Goal: Find specific page/section: Find specific page/section

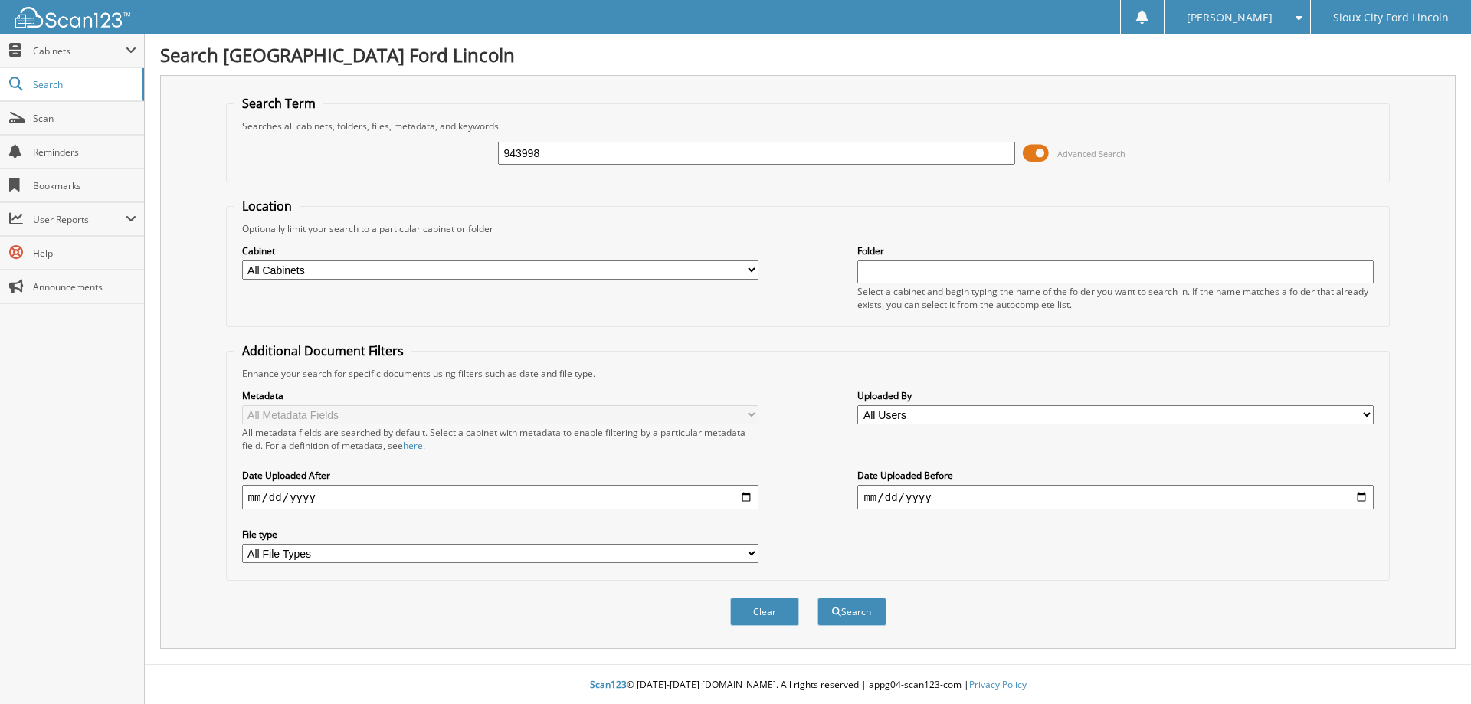
type input "943998"
click at [818, 598] on button "Search" at bounding box center [852, 612] width 69 height 28
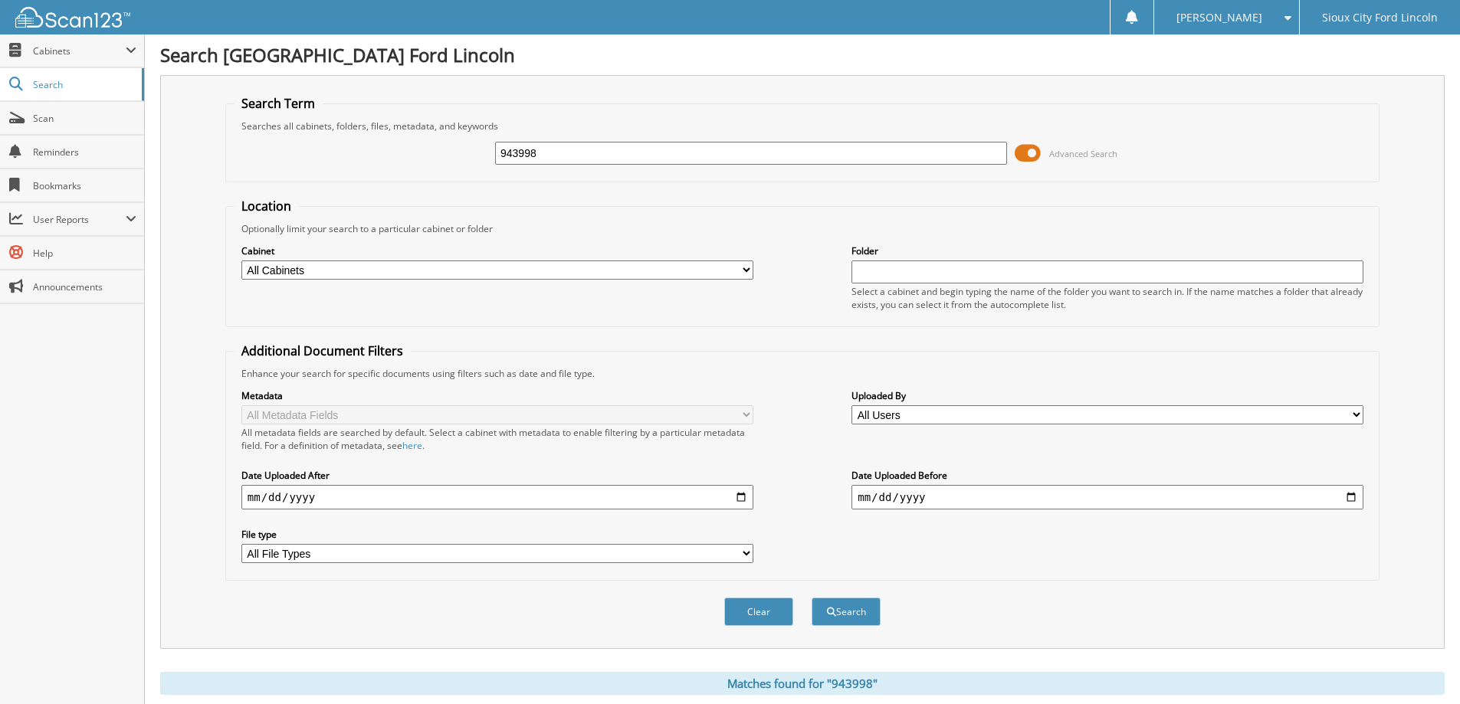
click at [1028, 154] on span at bounding box center [1028, 153] width 26 height 23
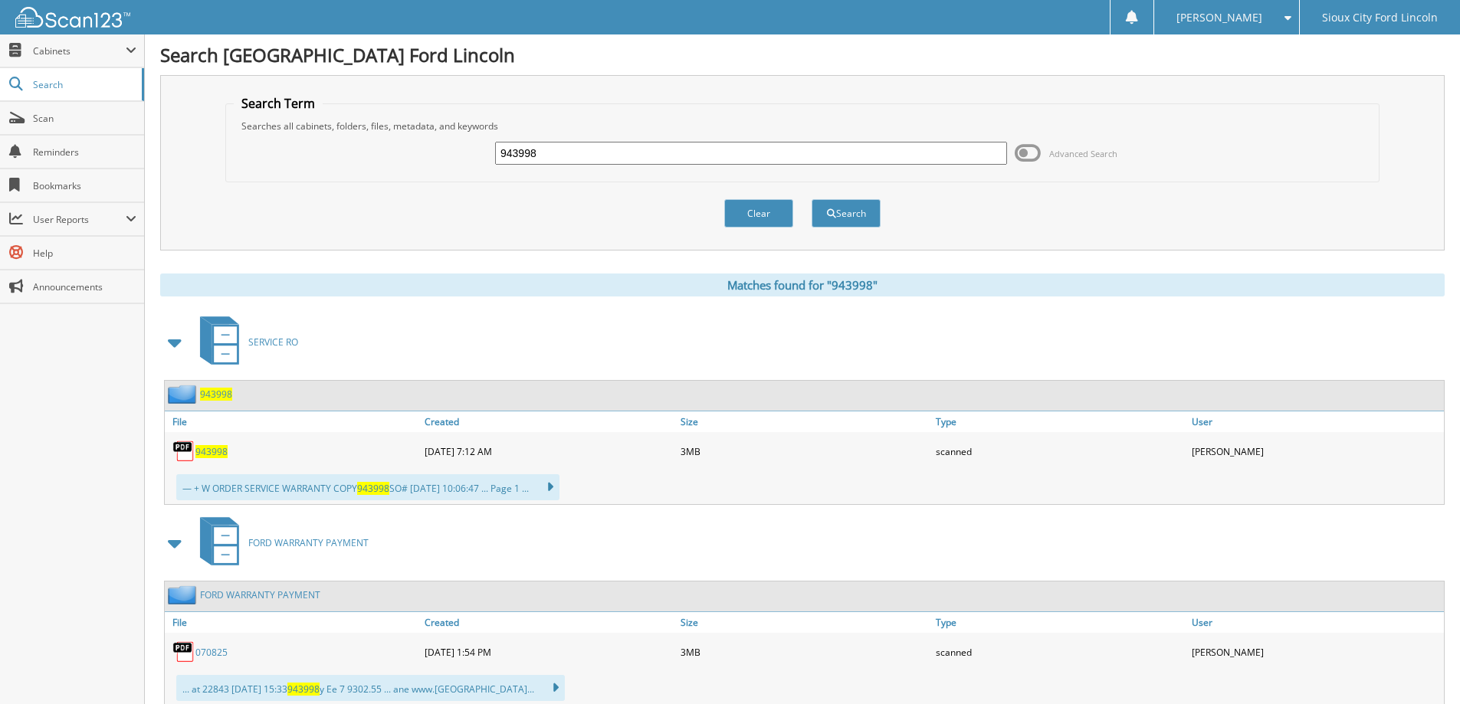
click at [207, 458] on div "943998" at bounding box center [293, 451] width 256 height 31
click at [223, 445] on link "943998" at bounding box center [211, 451] width 32 height 13
click at [215, 447] on span "943998" at bounding box center [211, 451] width 32 height 13
click at [602, 157] on input "943998" at bounding box center [751, 153] width 512 height 23
drag, startPoint x: 507, startPoint y: 160, endPoint x: 328, endPoint y: 156, distance: 179.4
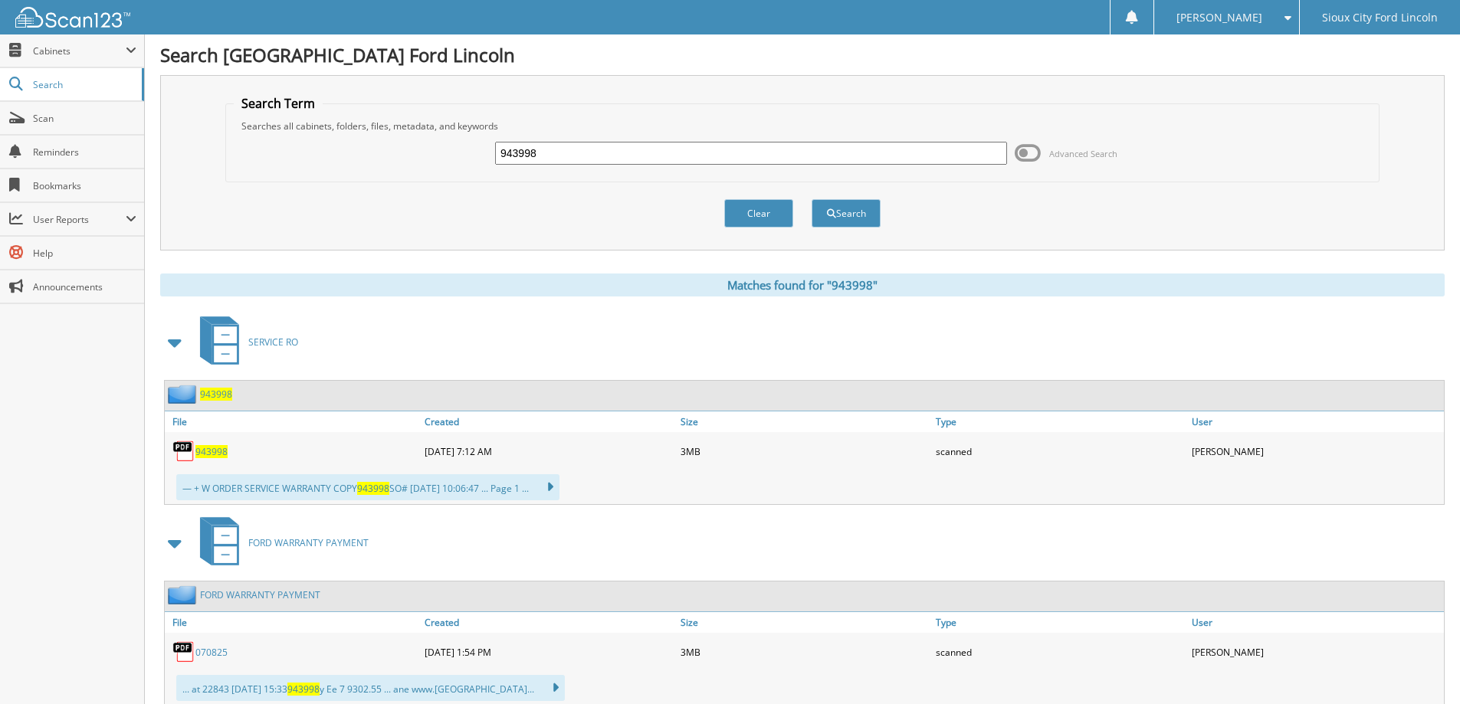
click at [291, 172] on div "943998 Advanced Search" at bounding box center [802, 153] width 1137 height 41
type input "930495"
click at [811, 199] on button "Search" at bounding box center [845, 213] width 69 height 28
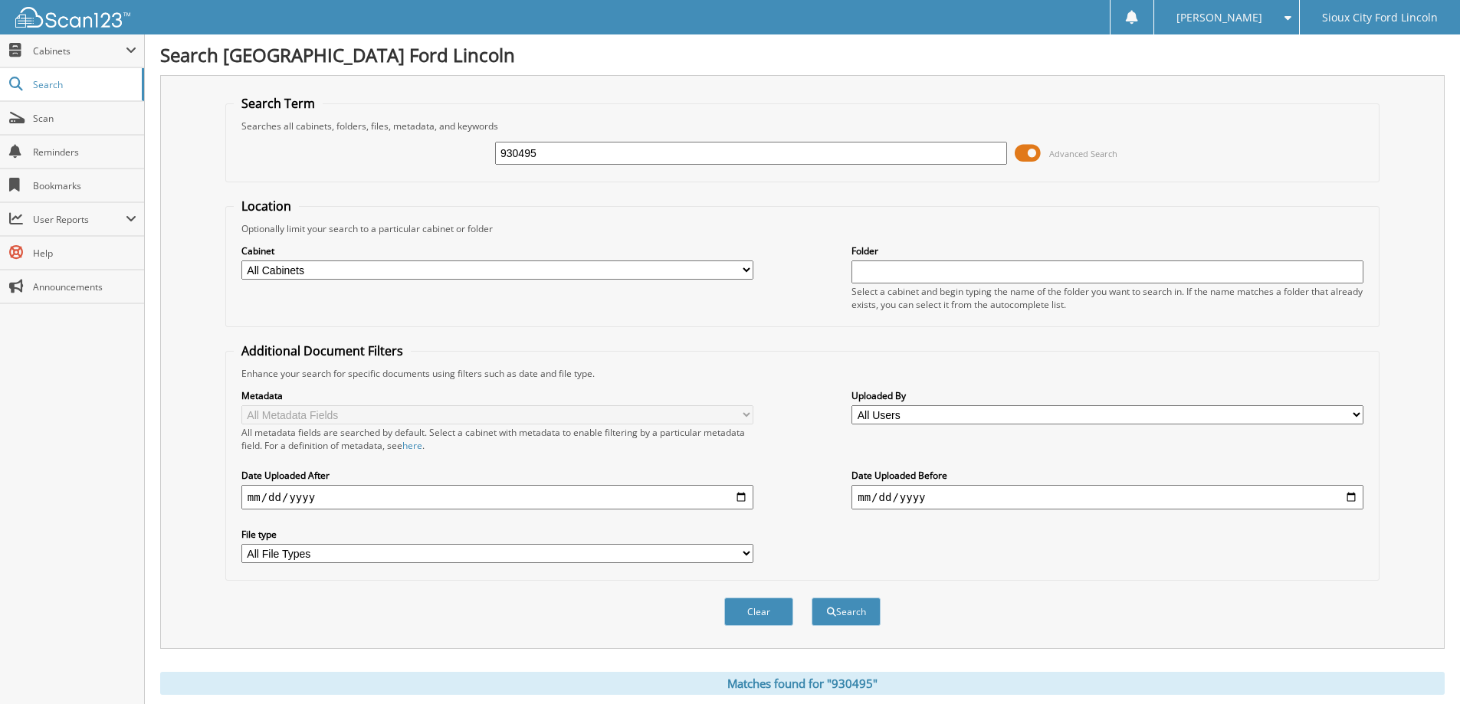
click at [1024, 151] on span at bounding box center [1028, 153] width 26 height 23
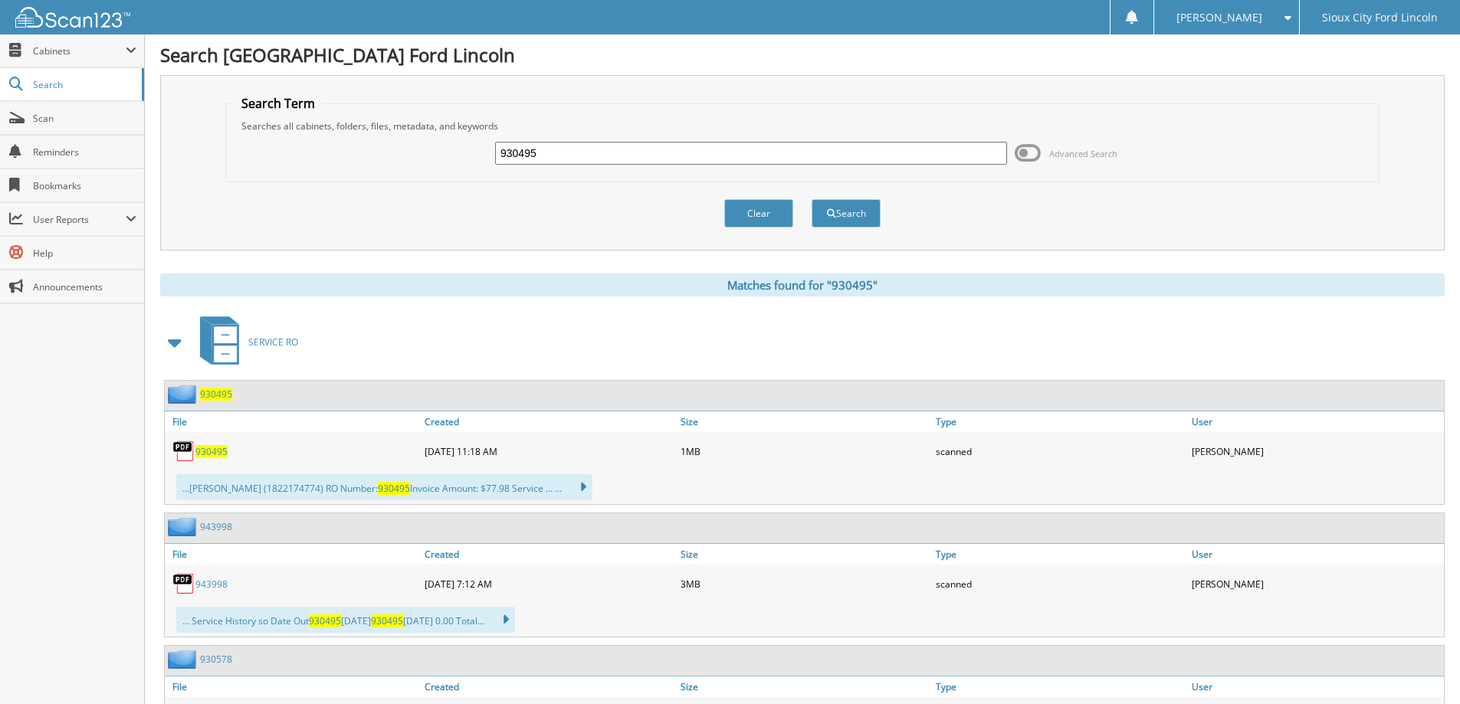
click at [212, 460] on div "930495" at bounding box center [293, 451] width 256 height 31
click at [211, 455] on span "930495" at bounding box center [211, 451] width 32 height 13
click at [225, 446] on span "930495" at bounding box center [211, 451] width 32 height 13
click at [221, 446] on span "930495" at bounding box center [211, 451] width 32 height 13
